Goal: Obtain resource: Download file/media

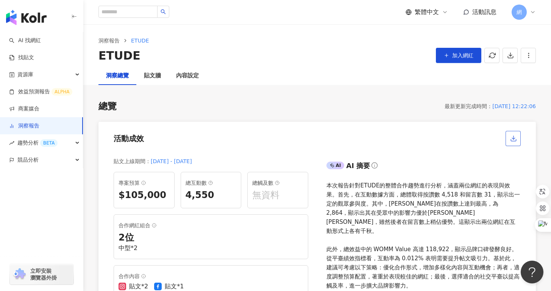
click at [517, 134] on span "button" at bounding box center [513, 138] width 7 height 8
click at [508, 55] on icon "button" at bounding box center [510, 55] width 7 height 7
click at [519, 76] on span "匯出 PPT" at bounding box center [522, 73] width 27 height 8
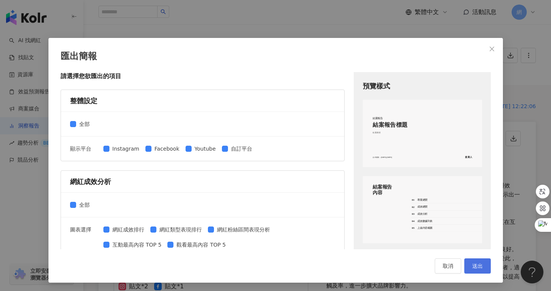
click at [470, 269] on button "送出" at bounding box center [477, 265] width 27 height 15
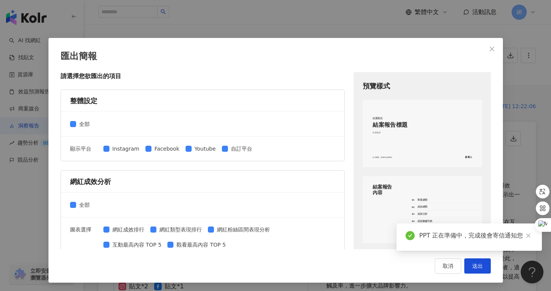
click at [483, 234] on div "PPT 正在準備中，完成後會寄信通知您" at bounding box center [476, 235] width 114 height 9
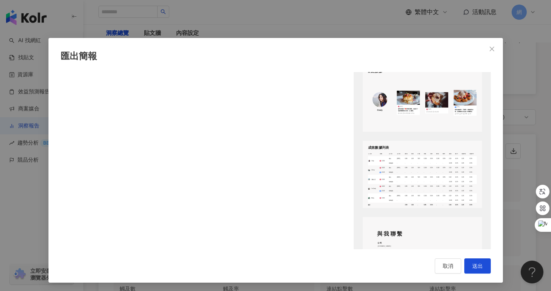
scroll to position [949, 0]
click at [444, 263] on span "取消" at bounding box center [448, 266] width 11 height 6
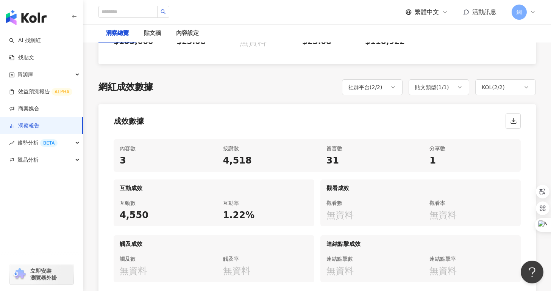
scroll to position [325, 0]
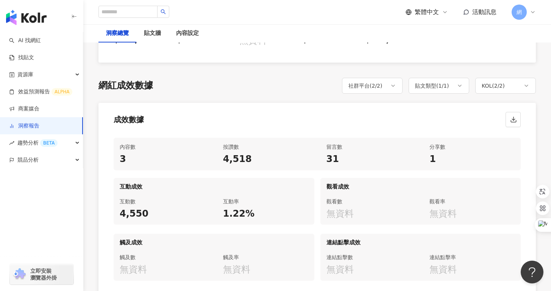
click at [417, 192] on div "觀看數 無資料" at bounding box center [368, 208] width 97 height 33
click at [514, 112] on button "button" at bounding box center [513, 119] width 15 height 15
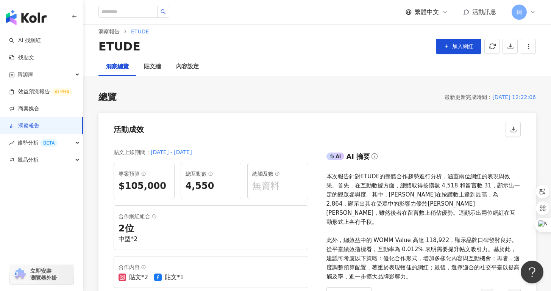
scroll to position [0, 0]
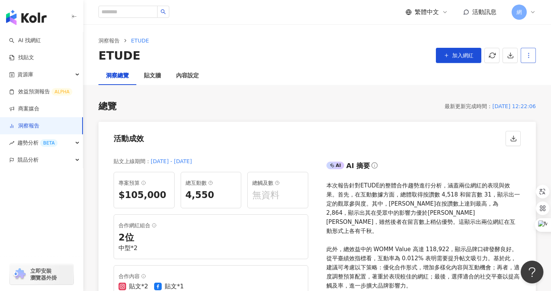
click at [532, 52] on button "button" at bounding box center [528, 55] width 15 height 15
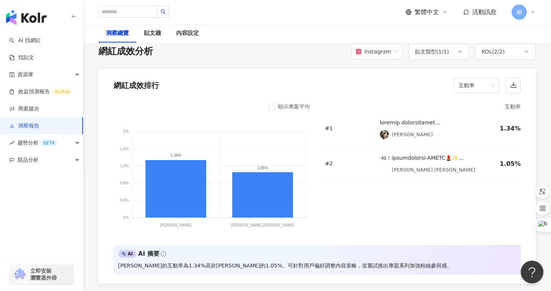
scroll to position [586, 0]
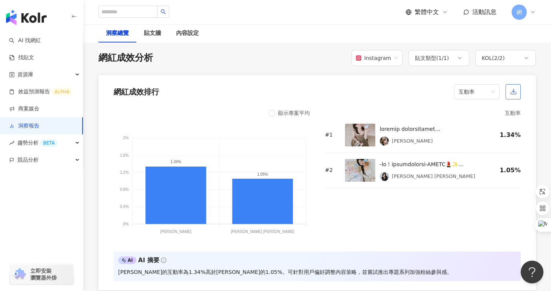
click at [516, 87] on span "button" at bounding box center [513, 91] width 7 height 8
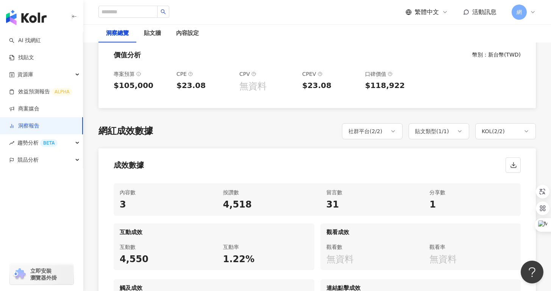
scroll to position [0, 0]
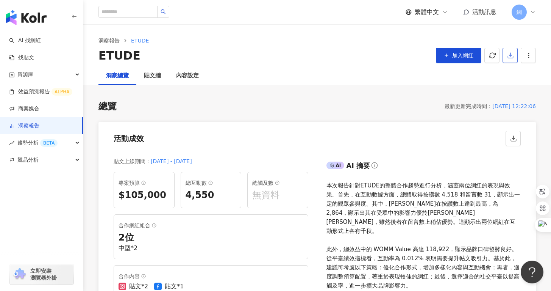
click at [509, 53] on icon "button" at bounding box center [510, 55] width 7 height 7
click at [522, 73] on span "匯出 PPT" at bounding box center [522, 73] width 27 height 8
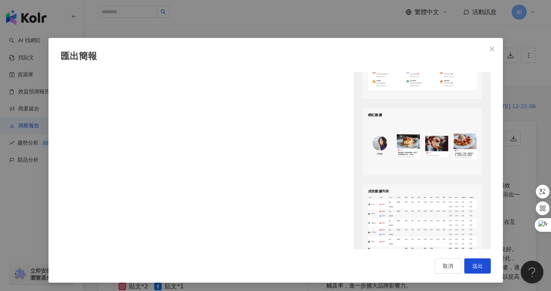
scroll to position [912, 0]
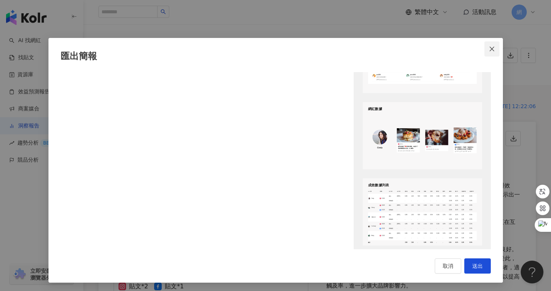
click at [490, 47] on icon "close" at bounding box center [492, 48] width 5 height 5
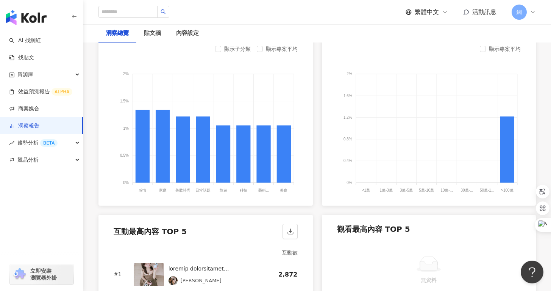
scroll to position [809, 0]
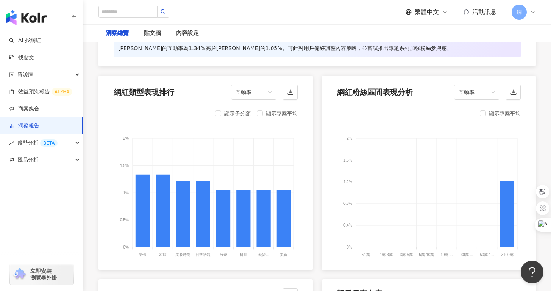
click at [486, 109] on div "顯示專案平均" at bounding box center [500, 113] width 41 height 9
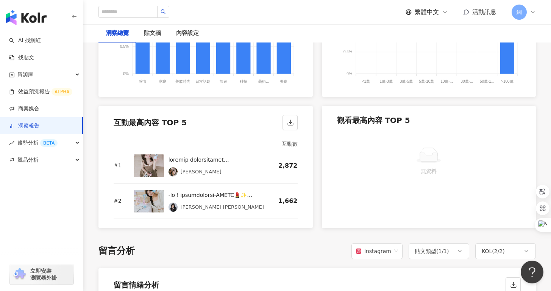
scroll to position [983, 0]
click at [418, 153] on icon at bounding box center [429, 154] width 24 height 17
click at [256, 134] on div "互動數 # 1 [PERSON_NAME] 2,872 # 2 [PERSON_NAME] [PERSON_NAME] 1,662" at bounding box center [205, 180] width 214 height 93
click at [395, 146] on div at bounding box center [429, 154] width 178 height 17
click at [535, 130] on div "無資料" at bounding box center [429, 163] width 214 height 66
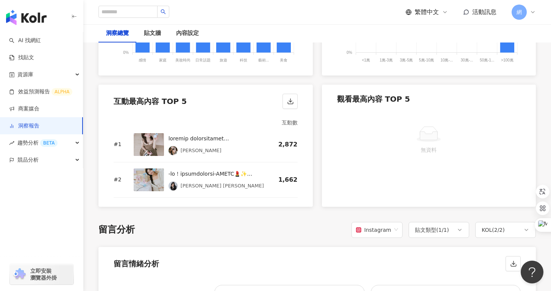
scroll to position [1011, 0]
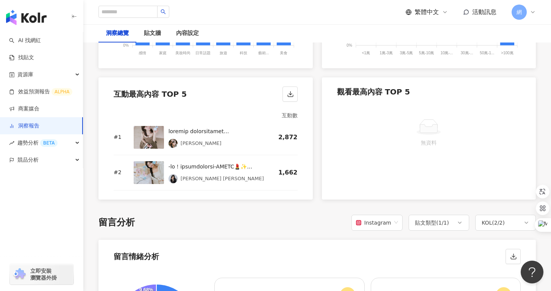
click at [483, 144] on div "無資料" at bounding box center [429, 135] width 214 height 66
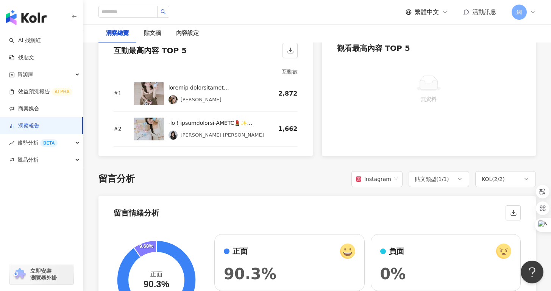
scroll to position [1152, 0]
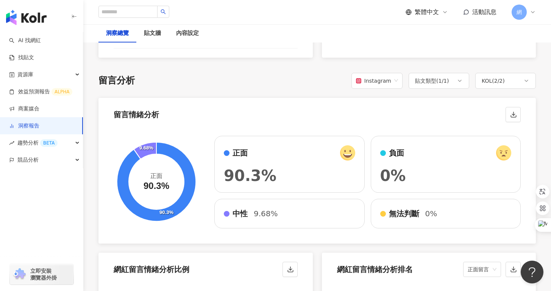
click at [320, 127] on div "90.3% 9.68% 正面 90.3% 正面 90.3% 負面 0% 中性 9.68% 無法判斷 0%" at bounding box center [317, 185] width 438 height 117
click at [305, 127] on div "90.3% 9.68% 正面 90.3% 正面 90.3% 負面 0% 中性 9.68% 無法判斷 0%" at bounding box center [317, 185] width 438 height 117
click at [303, 98] on div "留言情緒分析" at bounding box center [317, 112] width 438 height 29
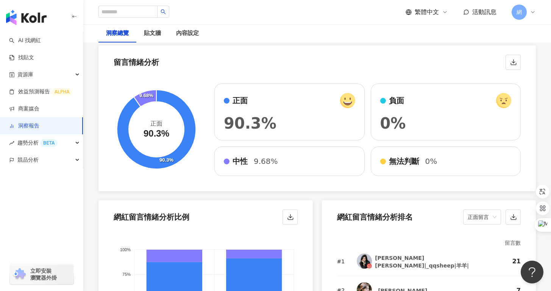
scroll to position [1206, 0]
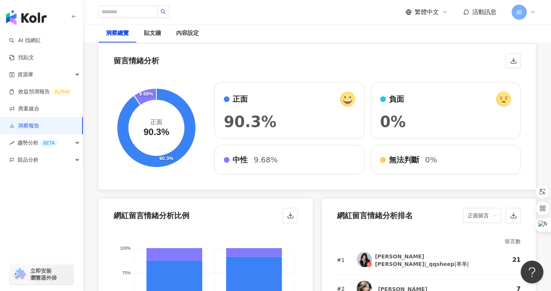
click at [327, 57] on div "留言情緒分析" at bounding box center [317, 58] width 438 height 29
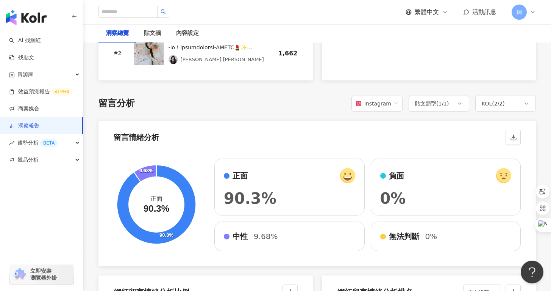
scroll to position [1136, 0]
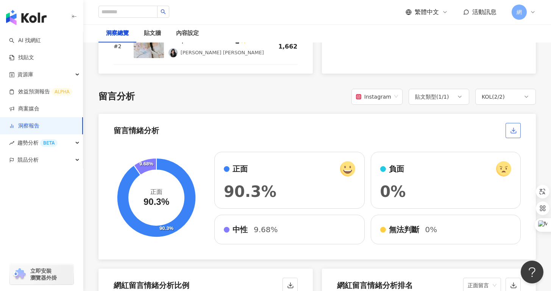
click at [514, 127] on icon "button" at bounding box center [513, 130] width 7 height 7
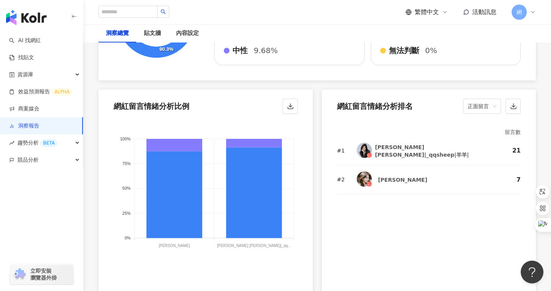
scroll to position [1316, 0]
click at [503, 213] on div "# 1 [PERSON_NAME] [PERSON_NAME]|_qqsheep|羊羊| 21 # 2 [PERSON_NAME] 7" at bounding box center [429, 208] width 184 height 144
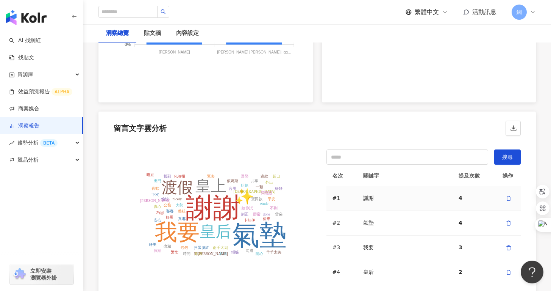
scroll to position [11, 0]
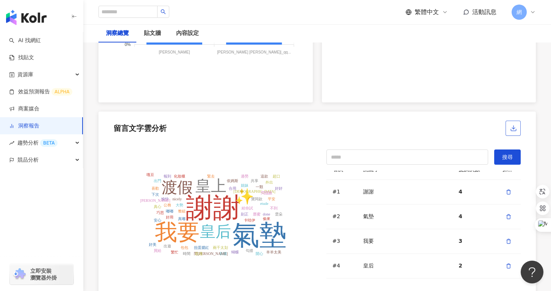
click at [513, 125] on icon "button" at bounding box center [513, 128] width 7 height 7
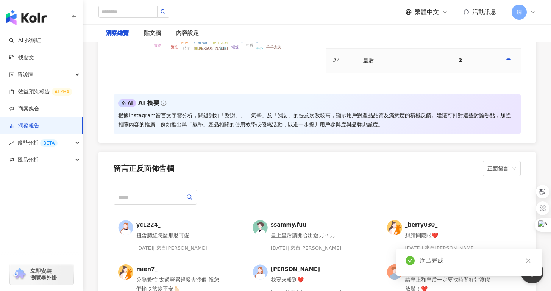
scroll to position [1757, 0]
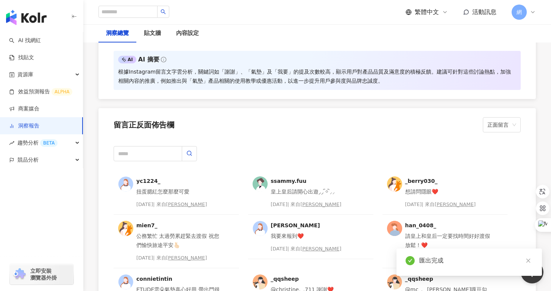
click at [314, 127] on div "留言正反面佈告欄 正面留言" at bounding box center [317, 122] width 438 height 29
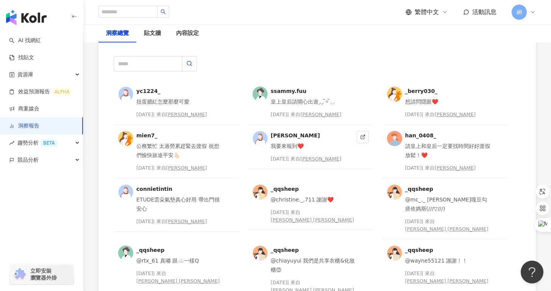
scroll to position [1843, 0]
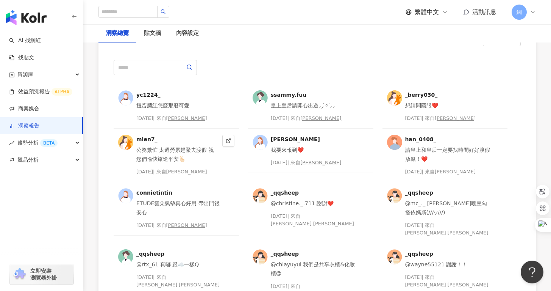
click at [202, 168] on div "[DATE] | 來自 [PERSON_NAME]" at bounding box center [177, 172] width 83 height 8
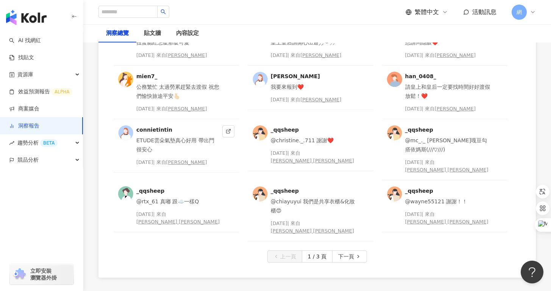
scroll to position [1898, 0]
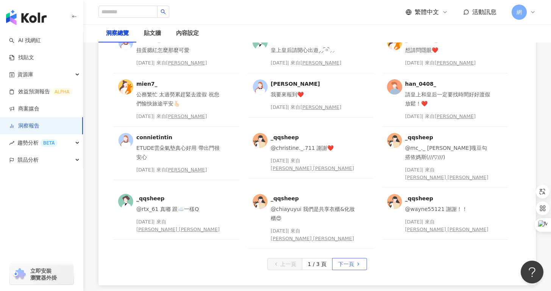
click at [347, 258] on span "下一頁" at bounding box center [346, 264] width 16 height 12
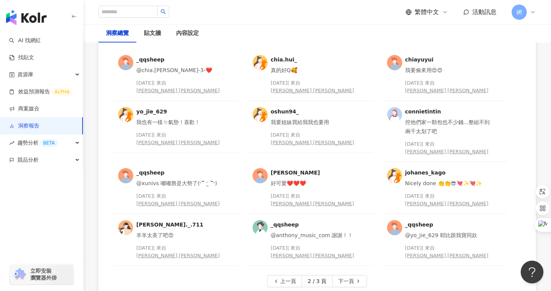
scroll to position [1886, 0]
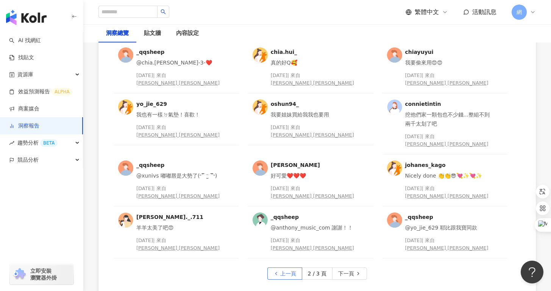
click at [284, 267] on span "上一頁" at bounding box center [288, 273] width 16 height 12
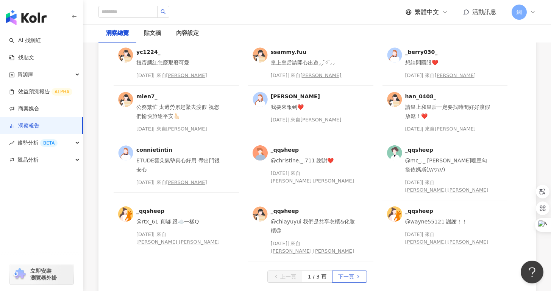
click at [352, 270] on span "下一頁" at bounding box center [346, 276] width 16 height 12
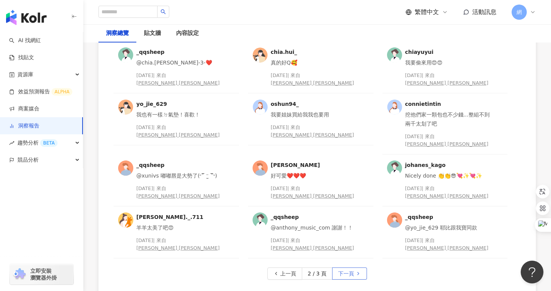
click at [352, 267] on span "下一頁" at bounding box center [346, 273] width 16 height 12
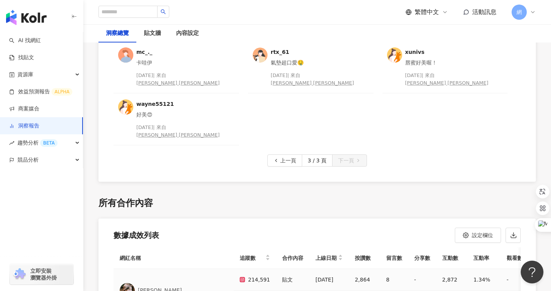
scroll to position [1815, 0]
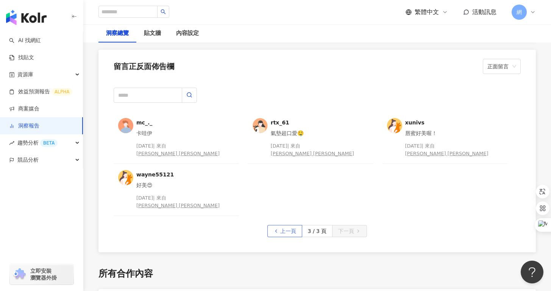
click at [291, 225] on span "上一頁" at bounding box center [288, 231] width 16 height 12
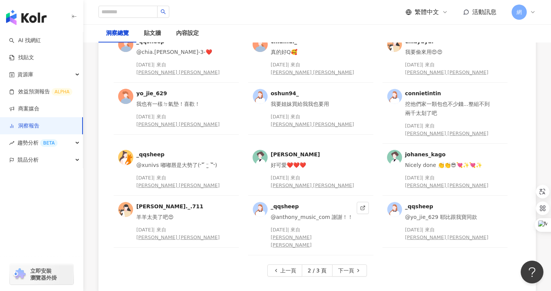
scroll to position [1939, 0]
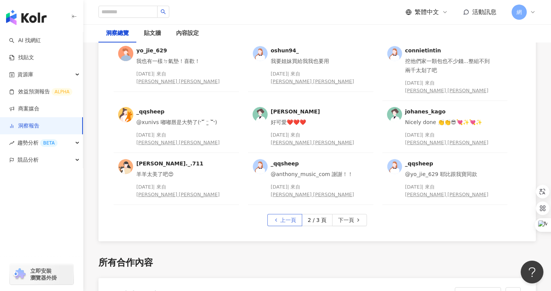
click at [292, 214] on span "上一頁" at bounding box center [288, 220] width 16 height 12
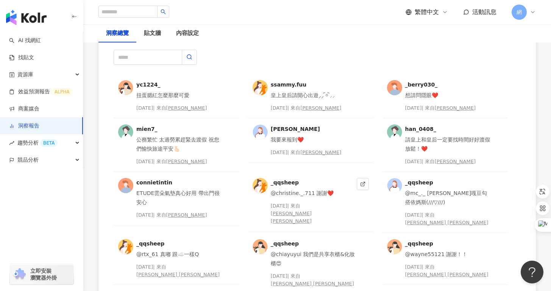
scroll to position [1707, 0]
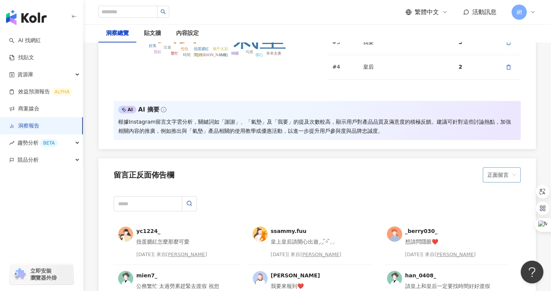
click at [502, 171] on span "正面留言" at bounding box center [502, 174] width 29 height 14
click at [503, 187] on div "正面留言" at bounding box center [501, 182] width 35 height 13
click at [428, 175] on div "留言正反面佈告欄 正面留言 正面留言" at bounding box center [317, 172] width 438 height 29
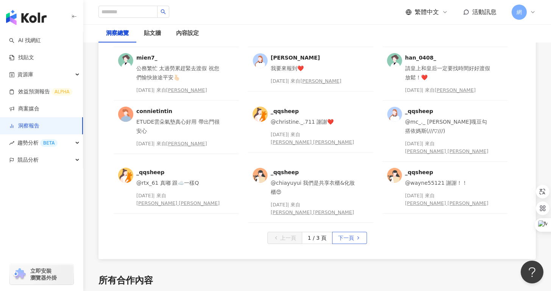
scroll to position [1789, 0]
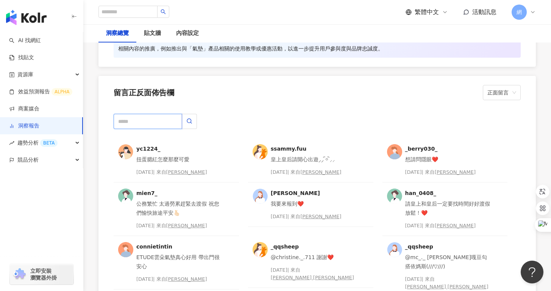
click at [125, 114] on input "text" at bounding box center [148, 121] width 69 height 15
type input "*"
click at [188, 118] on icon "button" at bounding box center [189, 121] width 6 height 6
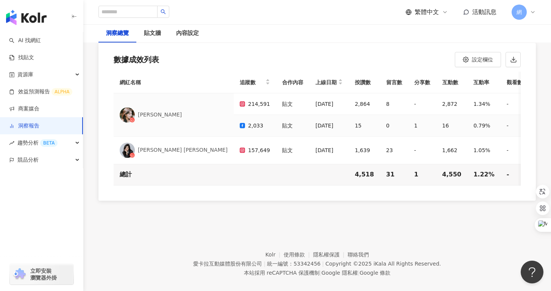
scroll to position [2003, 0]
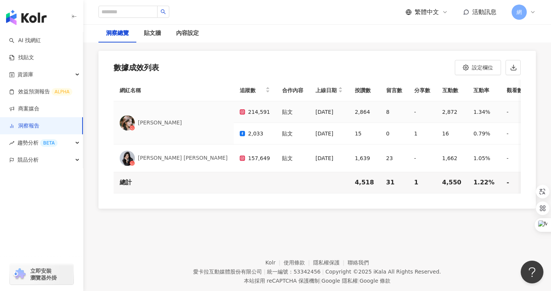
type input "**"
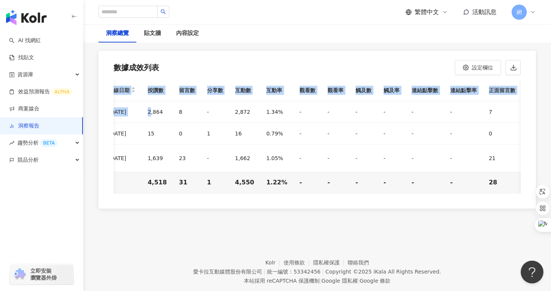
drag, startPoint x: 319, startPoint y: 103, endPoint x: 533, endPoint y: 189, distance: 230.5
click at [533, 189] on div "網紅名稱 追蹤數 合作內容 上線日期 按讚數 留言數 分享數 互動數 互動率 觀看數 觀看率 觸及數 觸及率 連結點擊數 連結點擊率 正面留言數 負面留言數 …" at bounding box center [317, 144] width 438 height 128
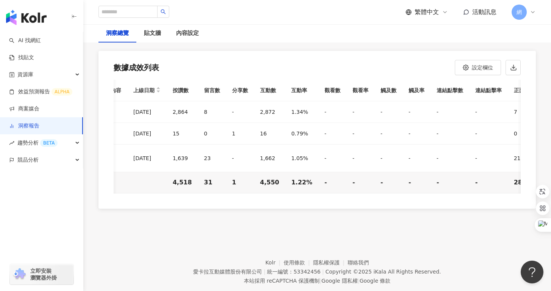
drag, startPoint x: 391, startPoint y: 192, endPoint x: 313, endPoint y: 192, distance: 77.7
click at [314, 194] on div "網紅名稱 追蹤數 合作內容 上線日期 按讚數 留言數 分享數 互動數 互動率 觀看數 觀看率 觸及數 觸及率 連結點擊數 連結點擊率 正面留言數 負面留言數 …" at bounding box center [317, 144] width 438 height 128
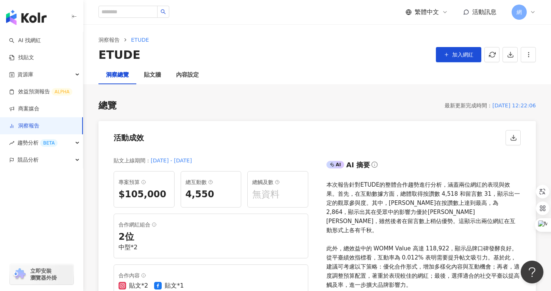
scroll to position [0, 0]
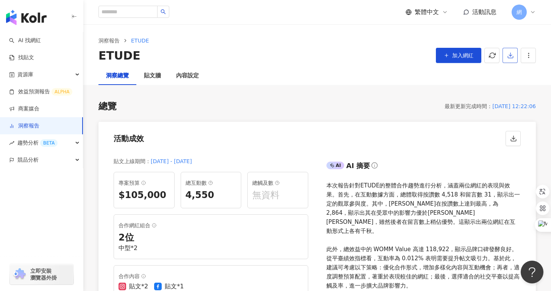
click at [516, 56] on button "button" at bounding box center [510, 55] width 15 height 15
click at [526, 78] on li "匯出 PPT" at bounding box center [522, 73] width 36 height 15
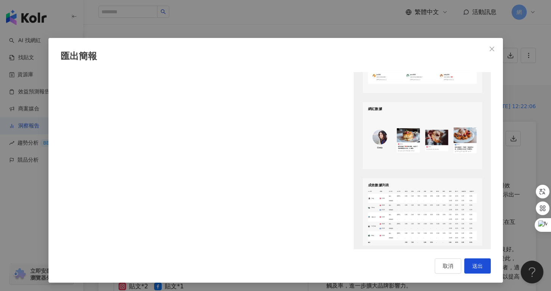
click at [395, 166] on div "網紅數據 [PERSON_NAME] [DATE] 被男友偷拍了❤️好韓好喜歡，自從用了這款韓國買的水光針，皮膚真... 3.2K 39 223K 24 [D…" at bounding box center [422, 135] width 119 height 67
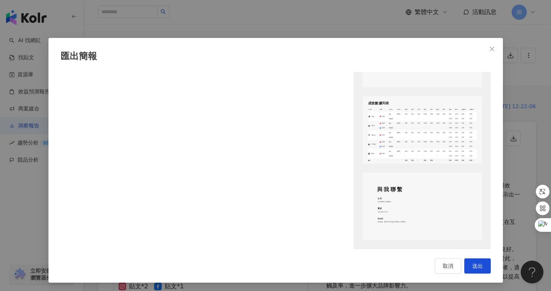
scroll to position [0, 0]
click at [436, 264] on button "取消" at bounding box center [448, 265] width 27 height 15
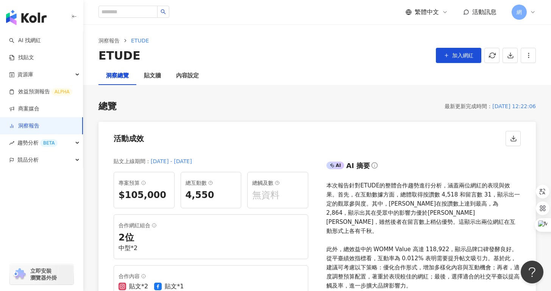
scroll to position [0, 0]
click at [529, 14] on div "網" at bounding box center [524, 12] width 24 height 15
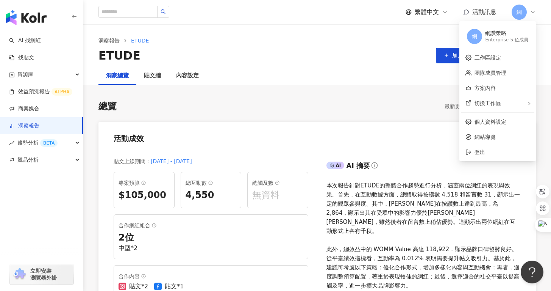
click at [504, 37] on div "Enterprise - 5 位成員" at bounding box center [506, 40] width 43 height 6
click at [522, 39] on div "Enterprise - 5 位成員" at bounding box center [506, 40] width 43 height 6
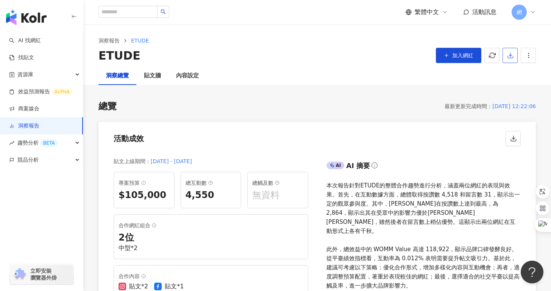
click at [513, 56] on icon "button" at bounding box center [510, 55] width 7 height 7
click at [519, 69] on span "匯出 PPT" at bounding box center [522, 73] width 27 height 8
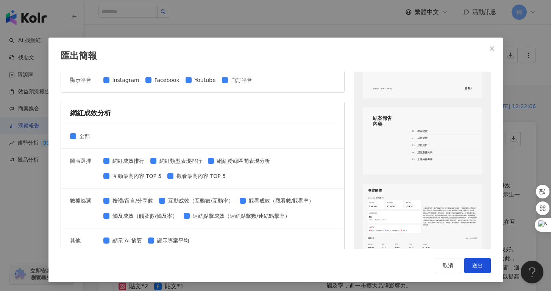
scroll to position [37, 0]
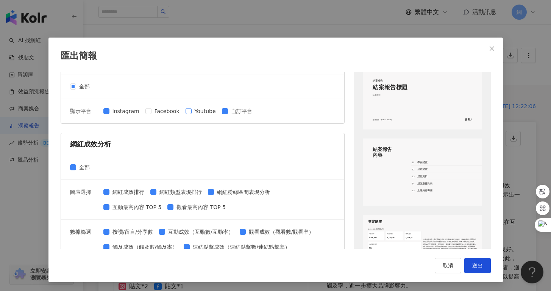
click at [192, 109] on span "Youtube" at bounding box center [205, 111] width 27 height 8
click at [153, 114] on span "Facebook" at bounding box center [167, 111] width 31 height 8
click at [485, 48] on span "Close" at bounding box center [491, 48] width 15 height 6
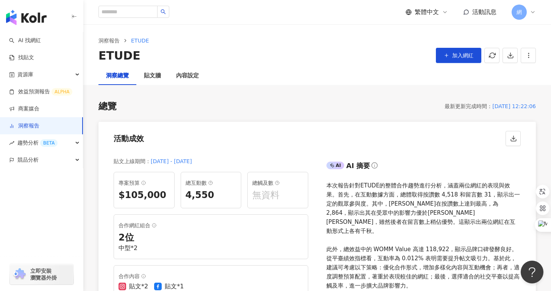
scroll to position [0, 0]
click at [376, 117] on div "總覽 最新更新完成時間 ： [DATE] 12:22:06 活動成效 貼文上線期間 ： [DATE] - [DATE] 專案預算 $105,000 總互動數 …" at bounding box center [317, 244] width 438 height 288
click at [505, 59] on button "button" at bounding box center [510, 55] width 15 height 15
click at [524, 77] on span "匯出 PPT" at bounding box center [522, 73] width 27 height 8
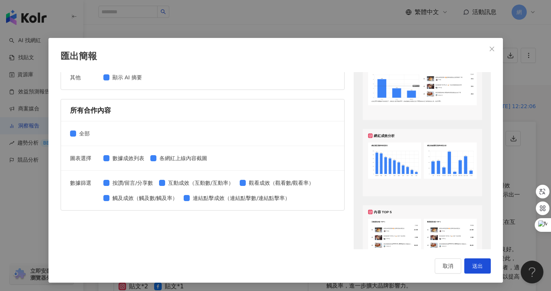
scroll to position [356, 0]
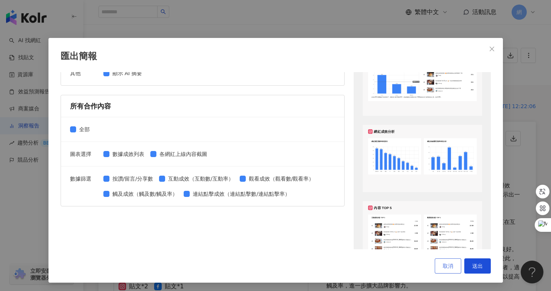
click at [443, 265] on span "取消" at bounding box center [448, 266] width 11 height 6
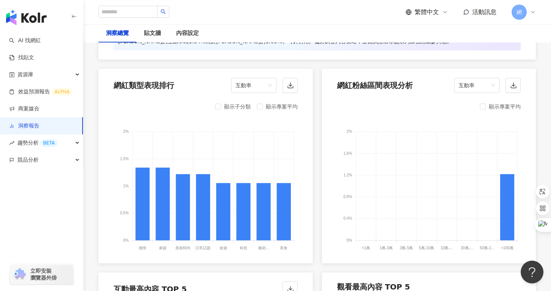
scroll to position [817, 0]
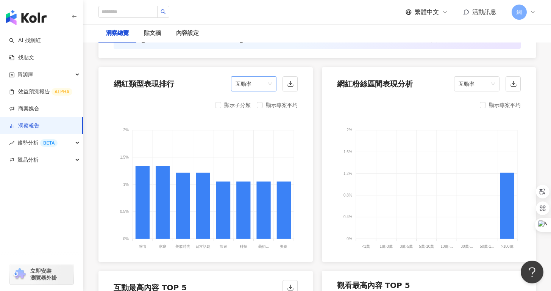
click at [268, 77] on span "互動率" at bounding box center [254, 84] width 36 height 14
click at [260, 89] on div "按讚數" at bounding box center [253, 92] width 33 height 8
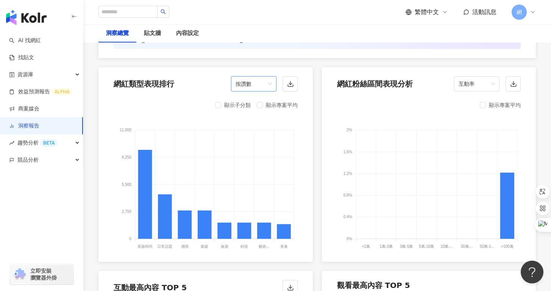
click at [266, 77] on span "按讚數" at bounding box center [254, 84] width 36 height 14
click at [260, 128] on div "互動率" at bounding box center [253, 130] width 33 height 8
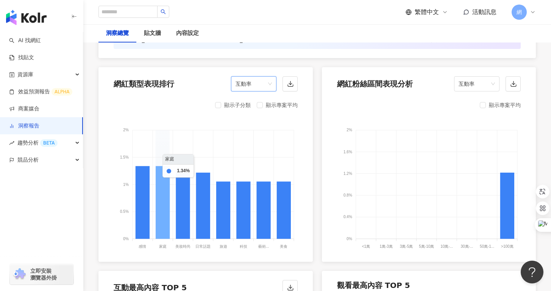
click at [166, 182] on icon at bounding box center [163, 202] width 14 height 73
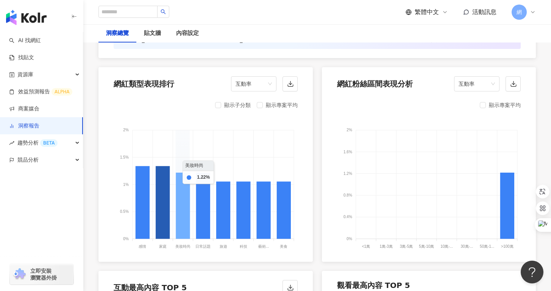
click at [182, 182] on icon at bounding box center [183, 205] width 14 height 66
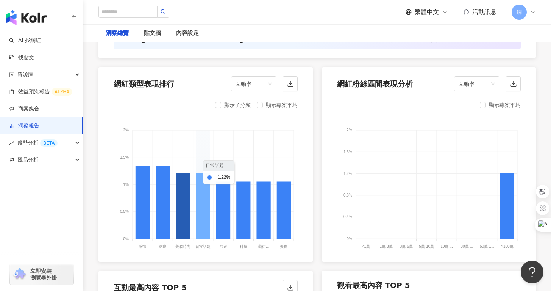
click at [209, 182] on icon at bounding box center [203, 205] width 14 height 66
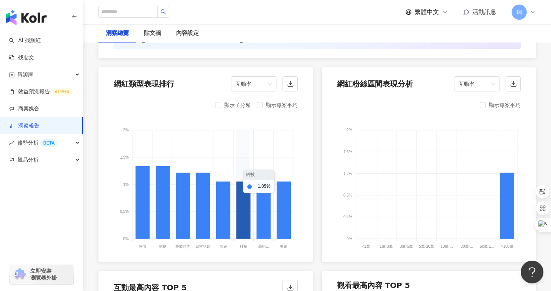
click at [242, 185] on icon at bounding box center [243, 209] width 14 height 57
click at [266, 77] on span "互動率" at bounding box center [254, 84] width 36 height 14
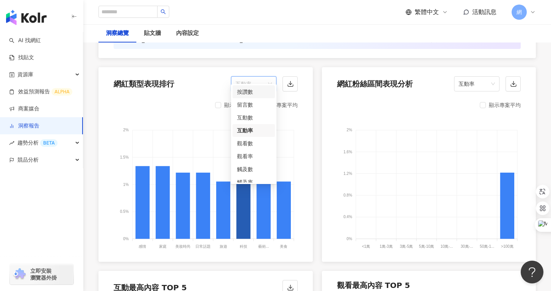
scroll to position [32, 0]
click at [184, 104] on div "顯示子分類 顯示專案平均 2% 2% 1.5% 1.5% 1% 1% 0.5% 0.5% 0% 0% 感情 感情 家庭 家庭 美妝時尚 美妝時尚 日常話題 日…" at bounding box center [205, 179] width 214 height 166
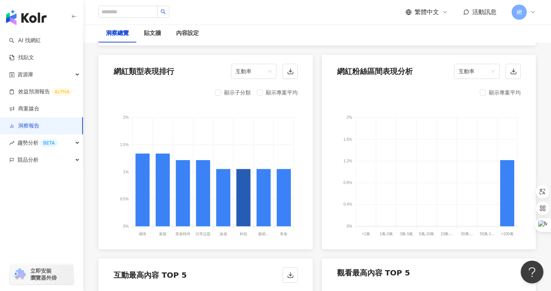
scroll to position [800, 0]
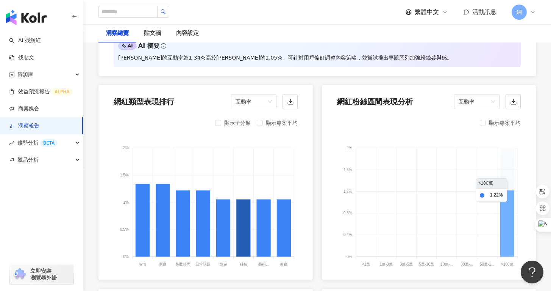
click at [512, 193] on icon at bounding box center [507, 223] width 14 height 66
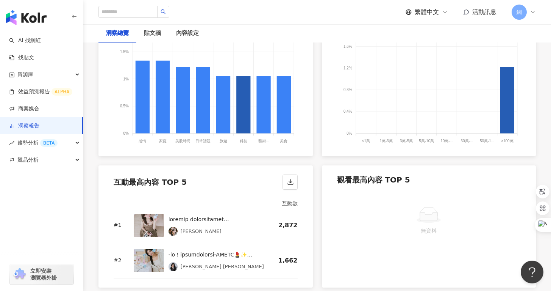
scroll to position [988, 0]
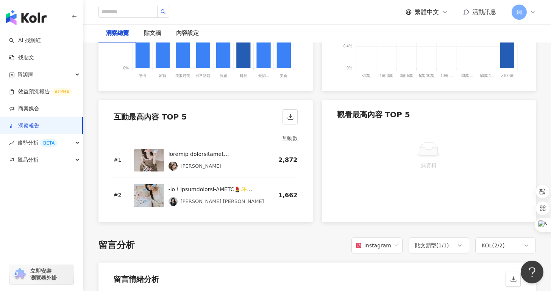
click at [281, 107] on div "互動最高內容 TOP 5" at bounding box center [205, 114] width 214 height 29
click at [289, 113] on icon "button" at bounding box center [290, 116] width 7 height 7
click at [403, 149] on div "無資料" at bounding box center [429, 155] width 178 height 28
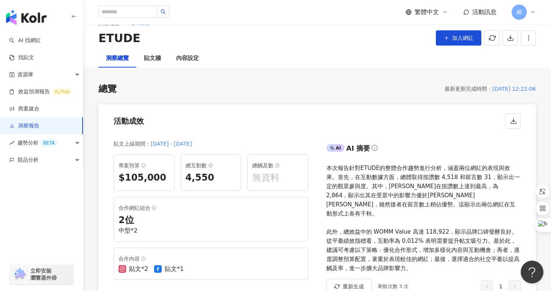
scroll to position [0, 0]
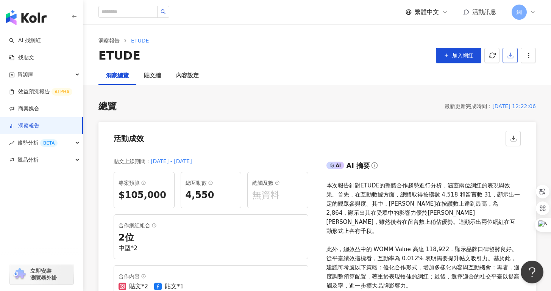
click at [509, 53] on icon "button" at bounding box center [510, 55] width 7 height 7
click at [522, 78] on li "匯出 PPT" at bounding box center [522, 73] width 36 height 15
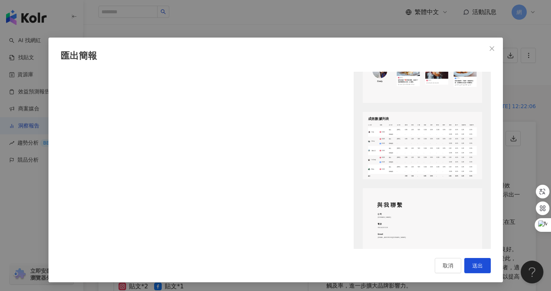
scroll to position [994, 0]
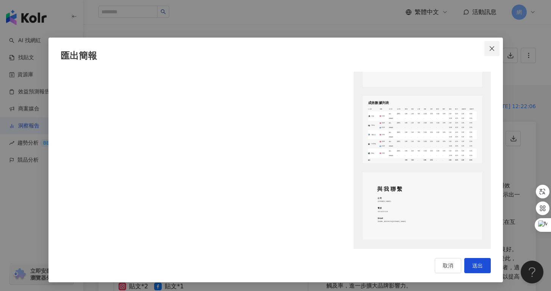
click at [489, 49] on icon "close" at bounding box center [492, 48] width 6 height 6
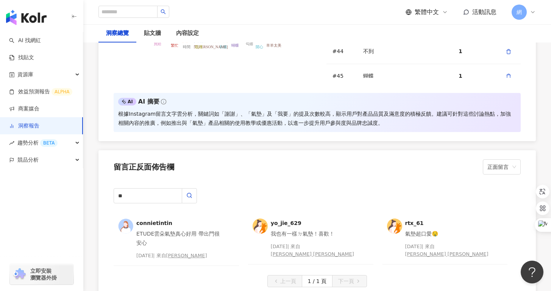
scroll to position [2016, 0]
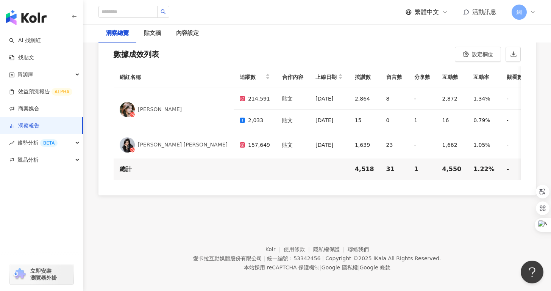
drag, startPoint x: 258, startPoint y: 183, endPoint x: 236, endPoint y: 152, distance: 38.8
click at [258, 183] on div "網紅名稱 追蹤數 合作內容 上線日期 按讚數 留言數 分享數 互動數 互動率 觀看數 觀看率 觸及數 觸及率 連結點擊數 連結點擊率 正面留言數 負面留言數 …" at bounding box center [317, 130] width 438 height 128
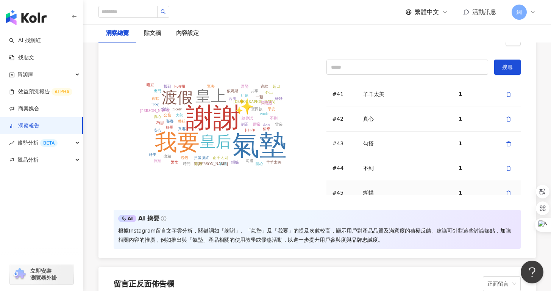
scroll to position [1590, 0]
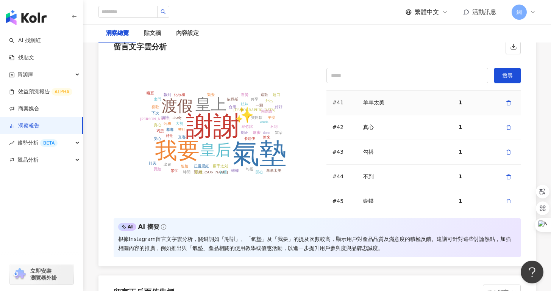
click at [375, 103] on td "羊羊太美" at bounding box center [404, 103] width 95 height 25
click at [345, 99] on td "#41" at bounding box center [342, 103] width 31 height 25
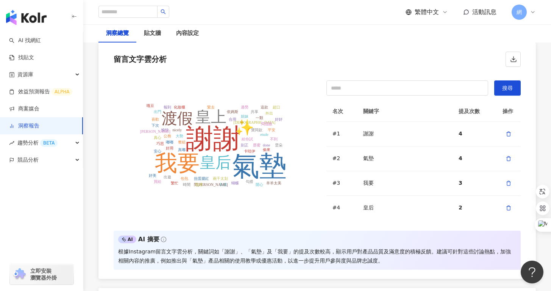
scroll to position [1566, 0]
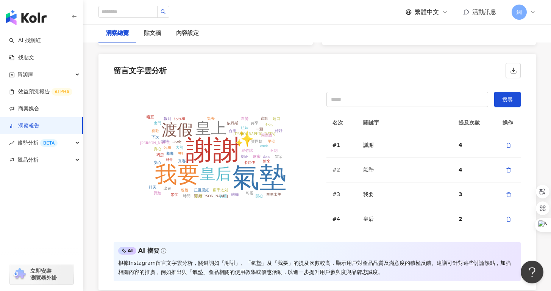
click at [331, 71] on div "留言文字雲分析" at bounding box center [317, 68] width 438 height 29
click at [506, 217] on icon "button" at bounding box center [508, 219] width 5 height 5
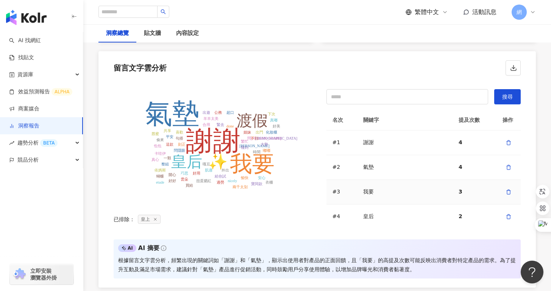
scroll to position [1560, 0]
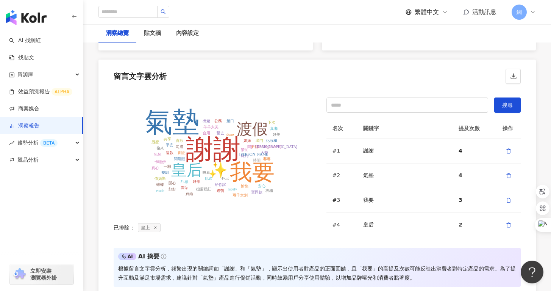
click at [288, 98] on icon "謝謝 氣墊 我要 皇后 渡假 ✨️ [PERSON_NAME] 報到 姐妹 問隱眼 刻正 肌適 勾搭 喜歡 外出 合用 緊去 好用 [PERSON_NAME]…" at bounding box center [211, 158] width 195 height 121
click at [509, 72] on button "button" at bounding box center [513, 76] width 15 height 15
